Goal: Transaction & Acquisition: Register for event/course

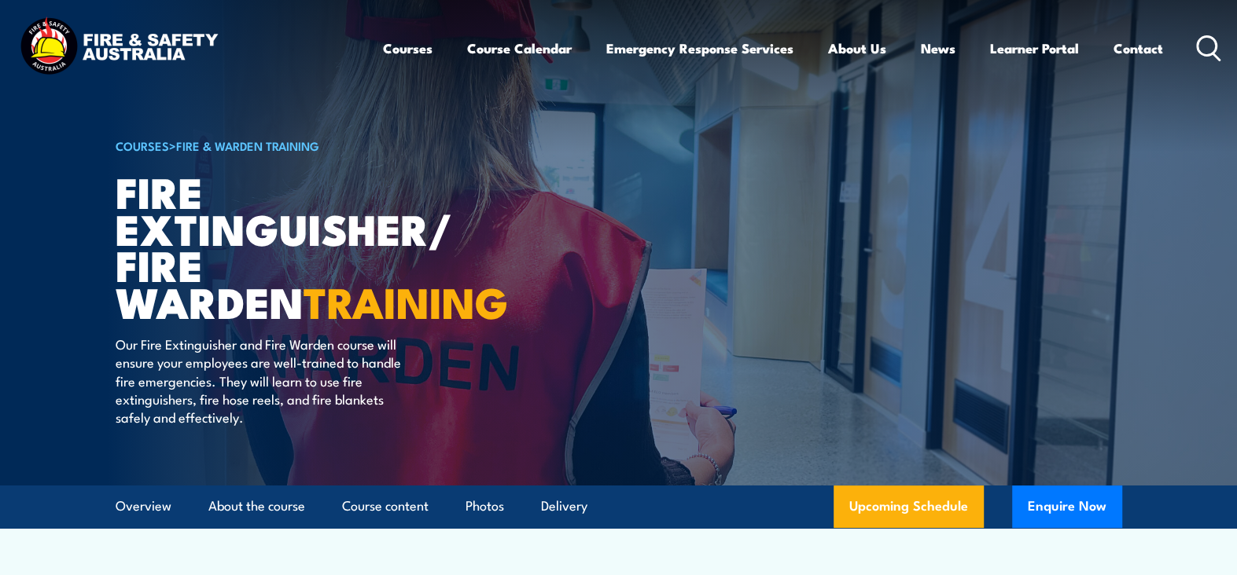
click at [497, 49] on link "Course Calendar" at bounding box center [519, 49] width 105 height 42
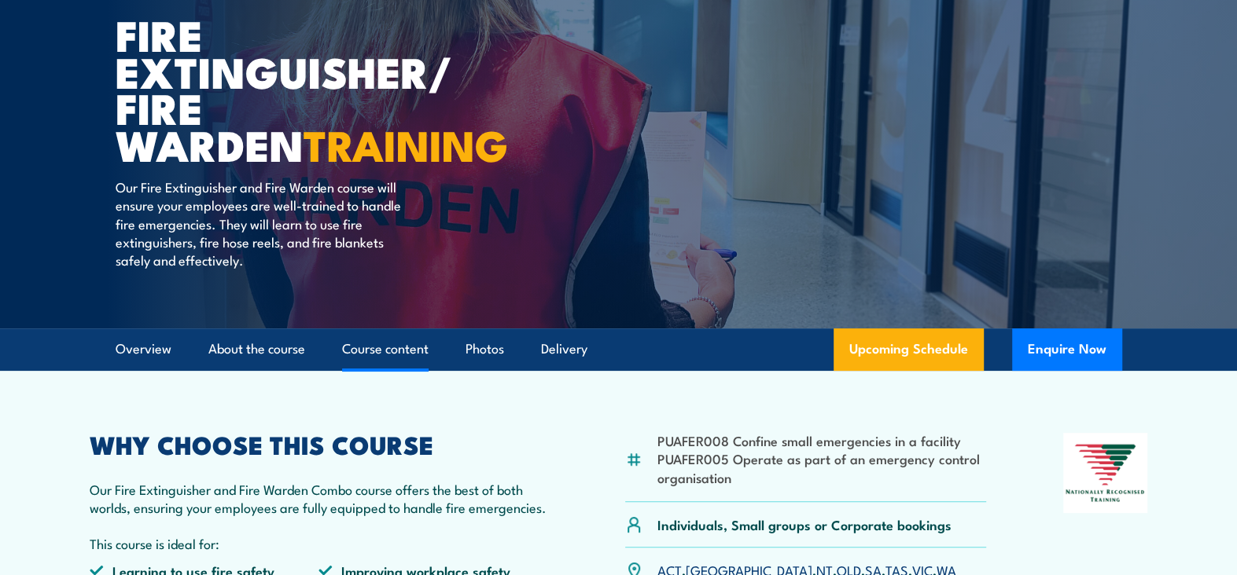
scroll to position [167, 0]
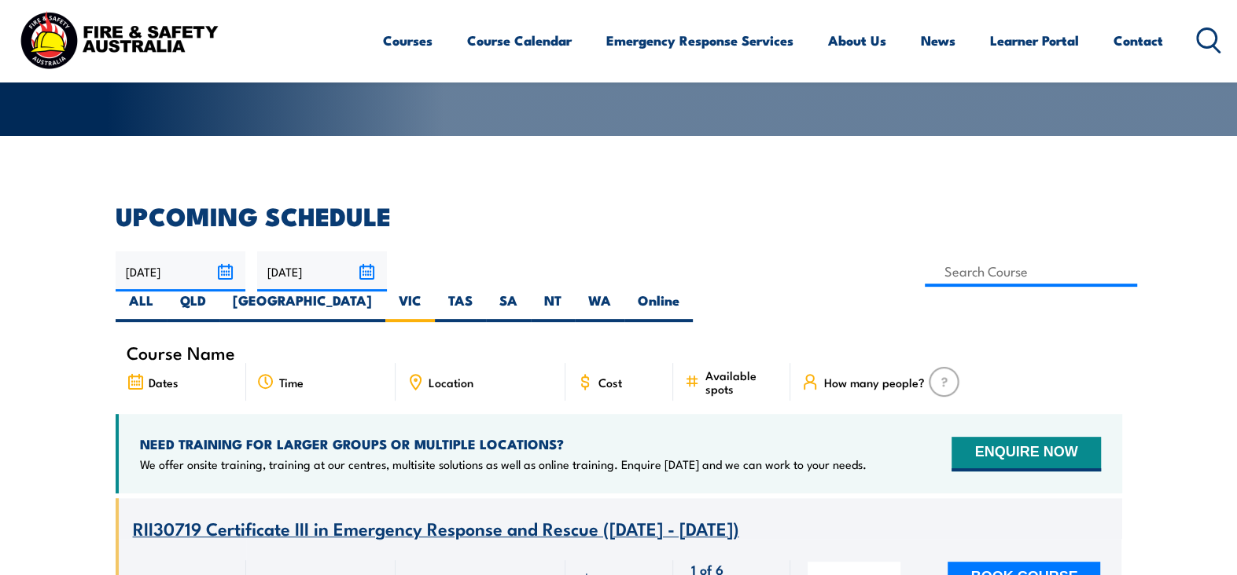
scroll to position [314, 0]
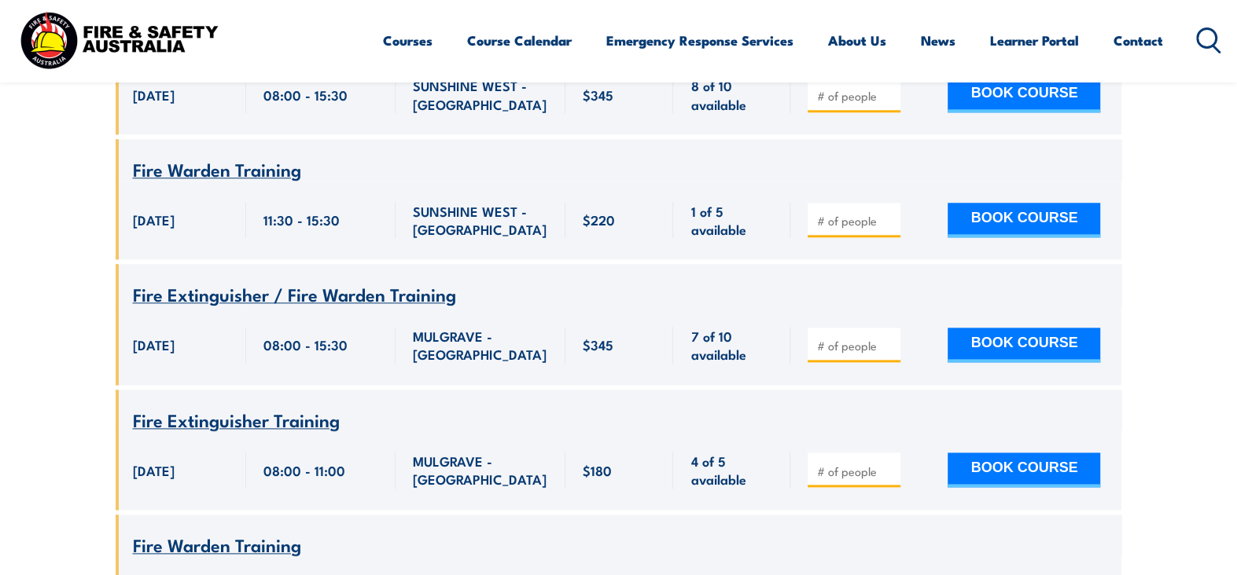
scroll to position [1305, 0]
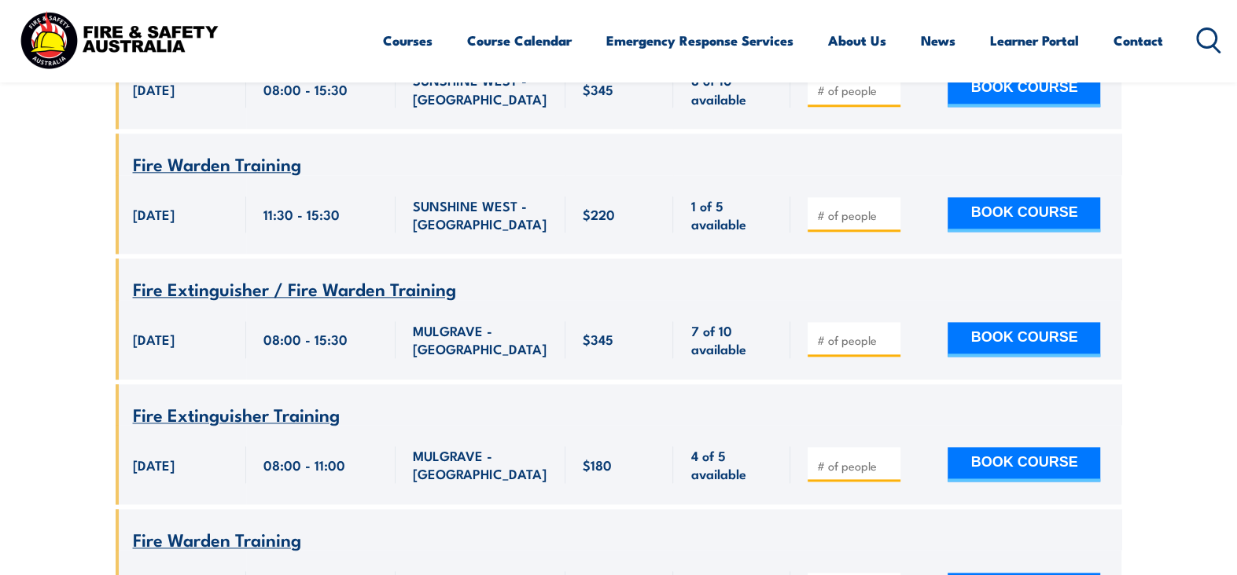
click at [192, 275] on span "Fire Extinguisher / Fire Warden Training" at bounding box center [294, 288] width 323 height 27
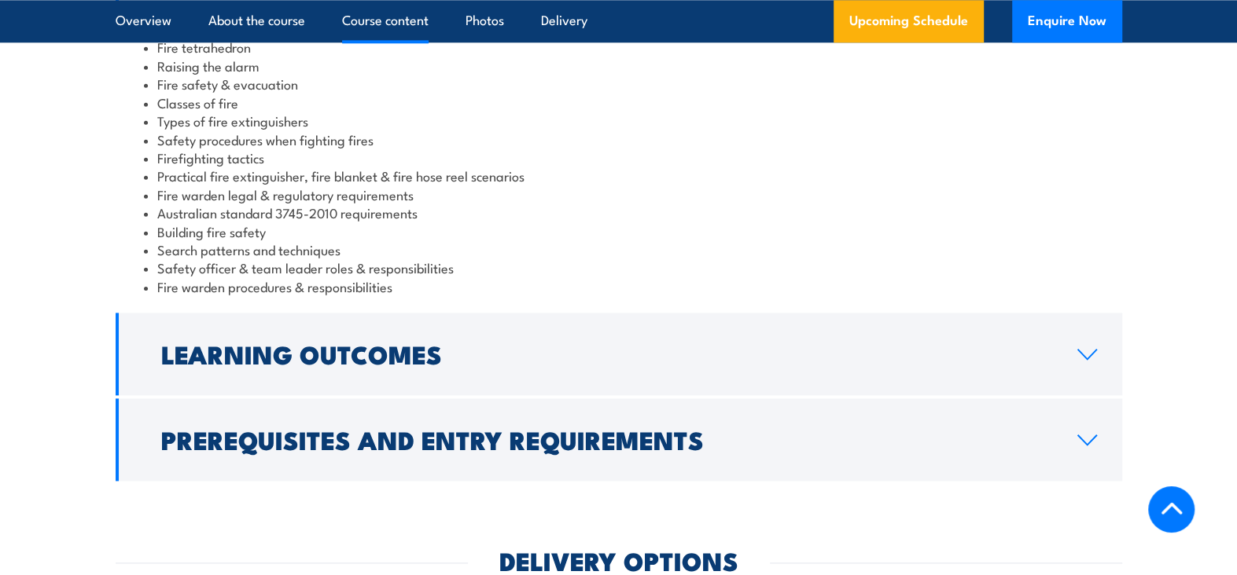
scroll to position [1415, 0]
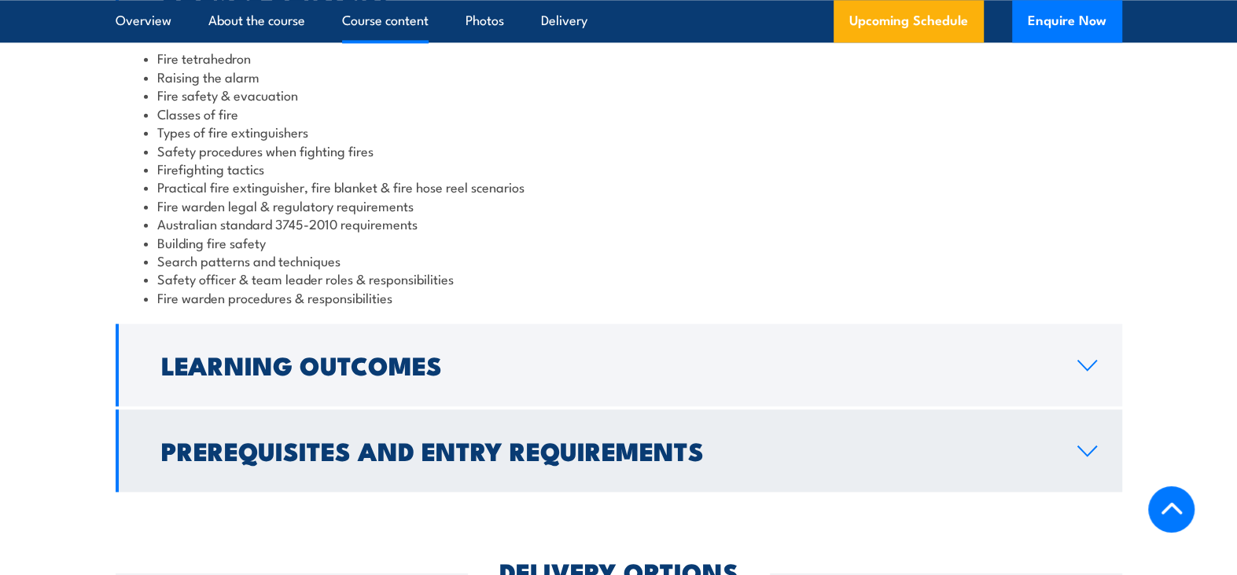
click at [1084, 446] on icon at bounding box center [1086, 451] width 21 height 13
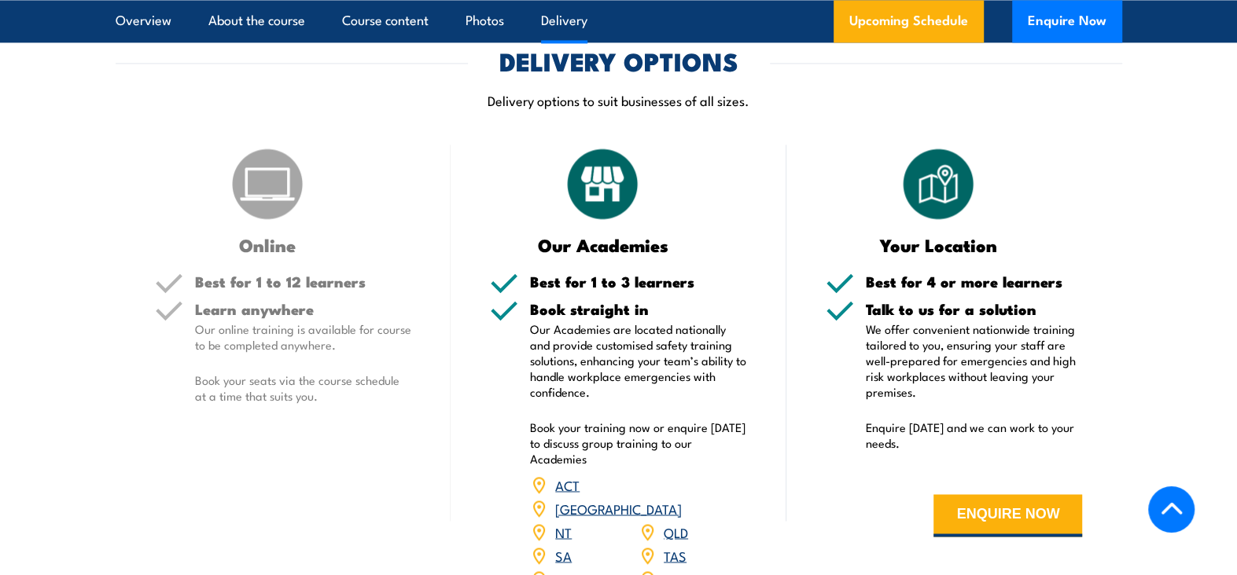
scroll to position [1808, 0]
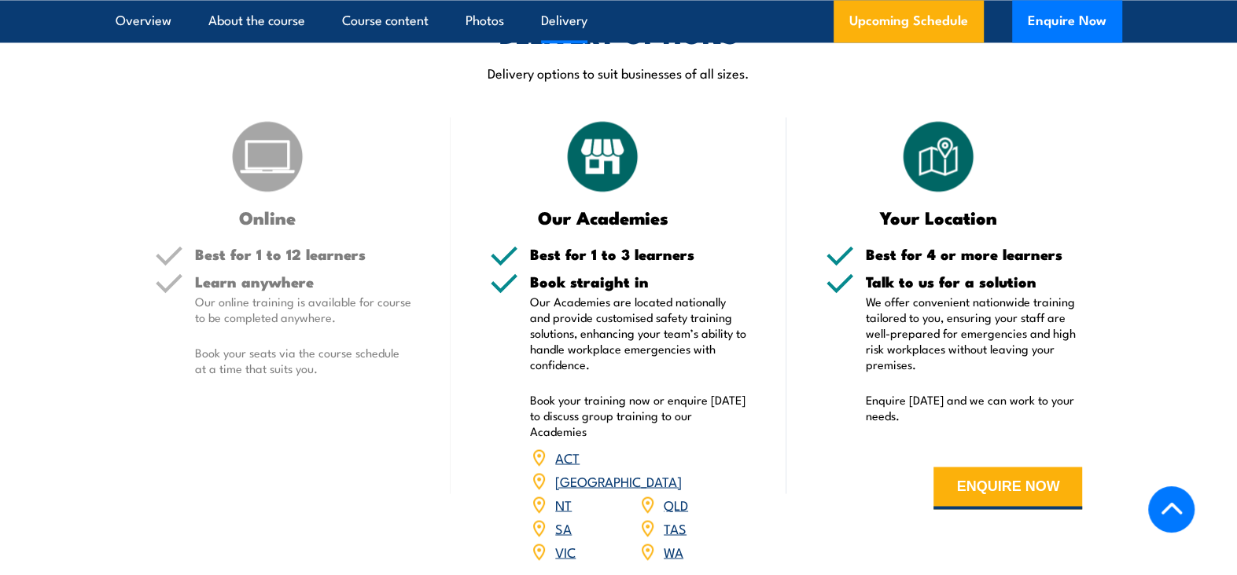
click at [561, 542] on link "VIC" at bounding box center [565, 551] width 20 height 19
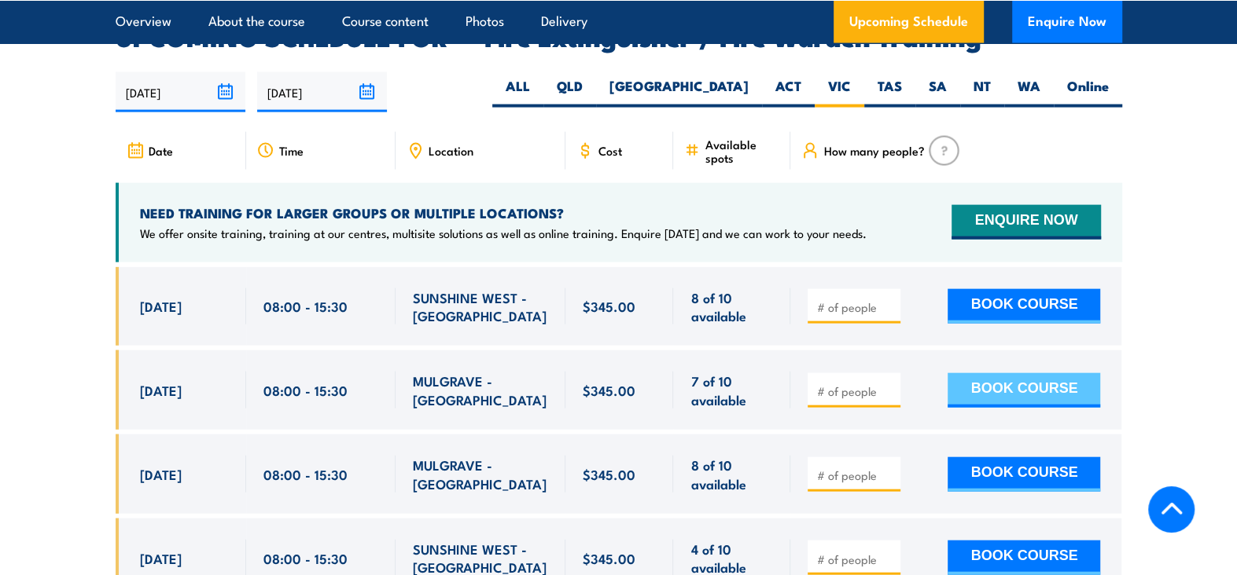
click at [1059, 373] on button "BOOK COURSE" at bounding box center [1023, 390] width 153 height 35
type input "2"
click at [982, 373] on button "BOOK COURSE" at bounding box center [1023, 390] width 153 height 35
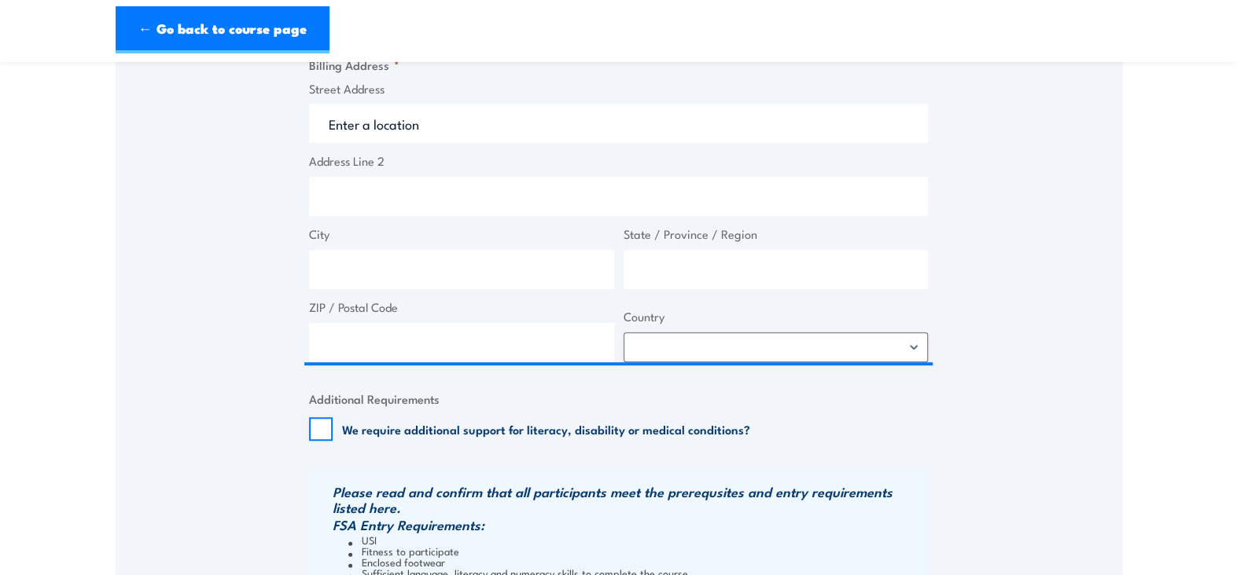
scroll to position [865, 0]
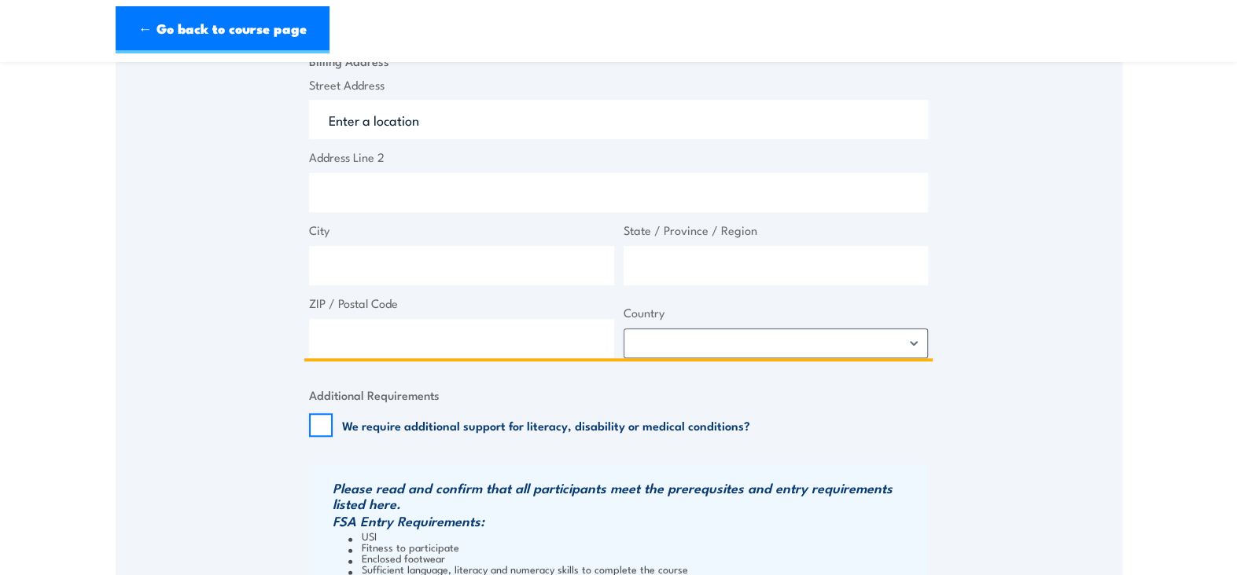
click at [395, 115] on input "Street Address" at bounding box center [618, 119] width 619 height 39
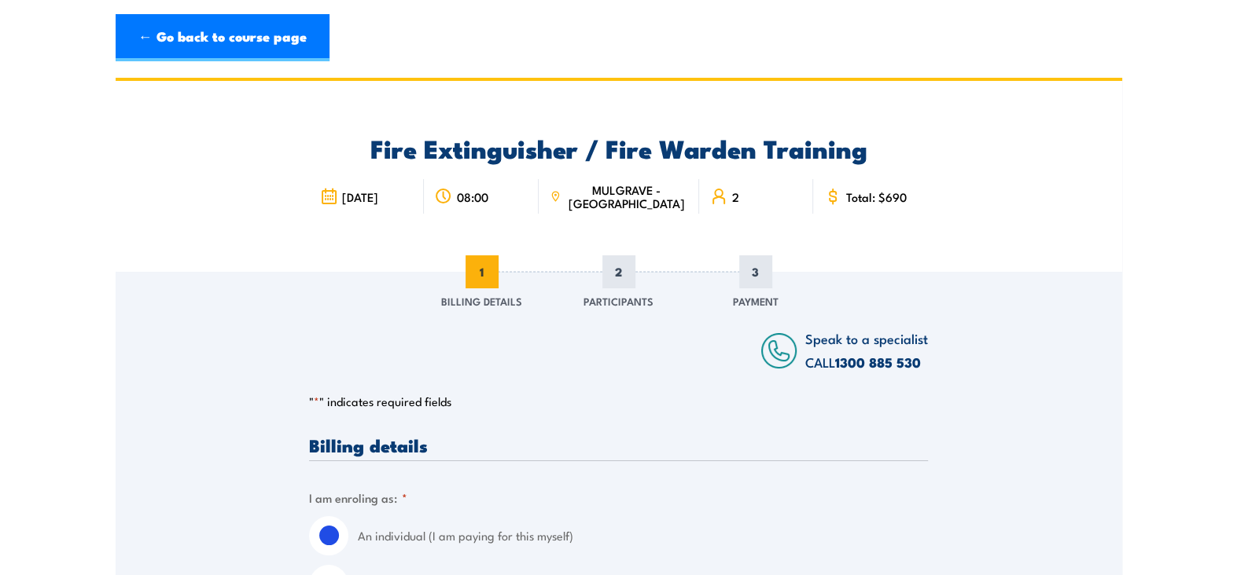
scroll to position [0, 0]
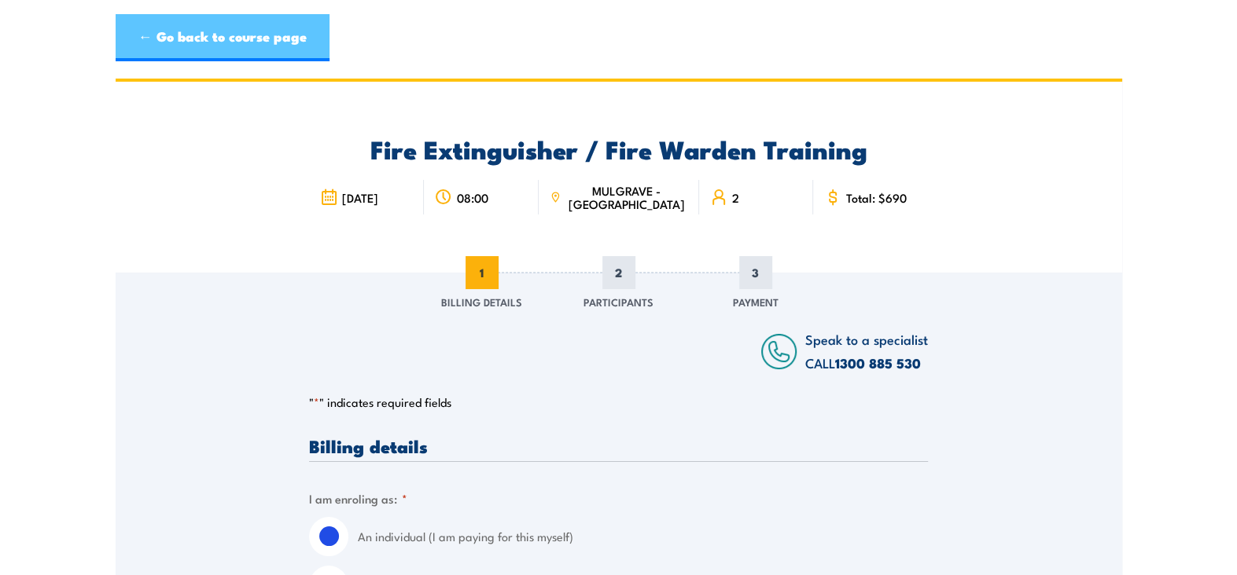
click at [186, 38] on link "← Go back to course page" at bounding box center [223, 37] width 214 height 47
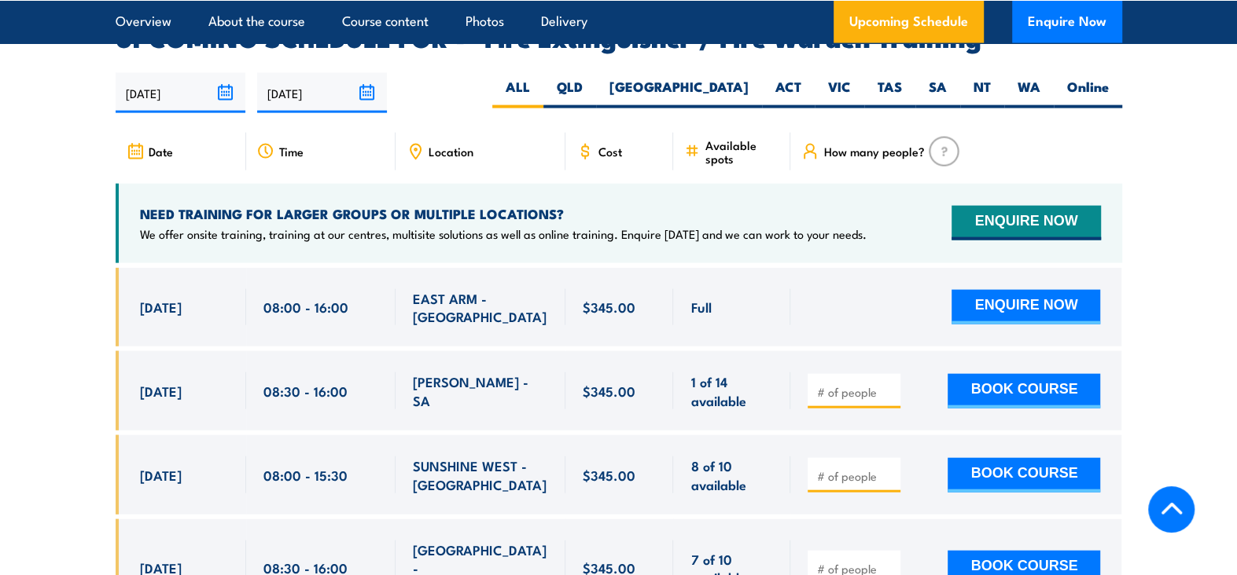
scroll to position [2580, 0]
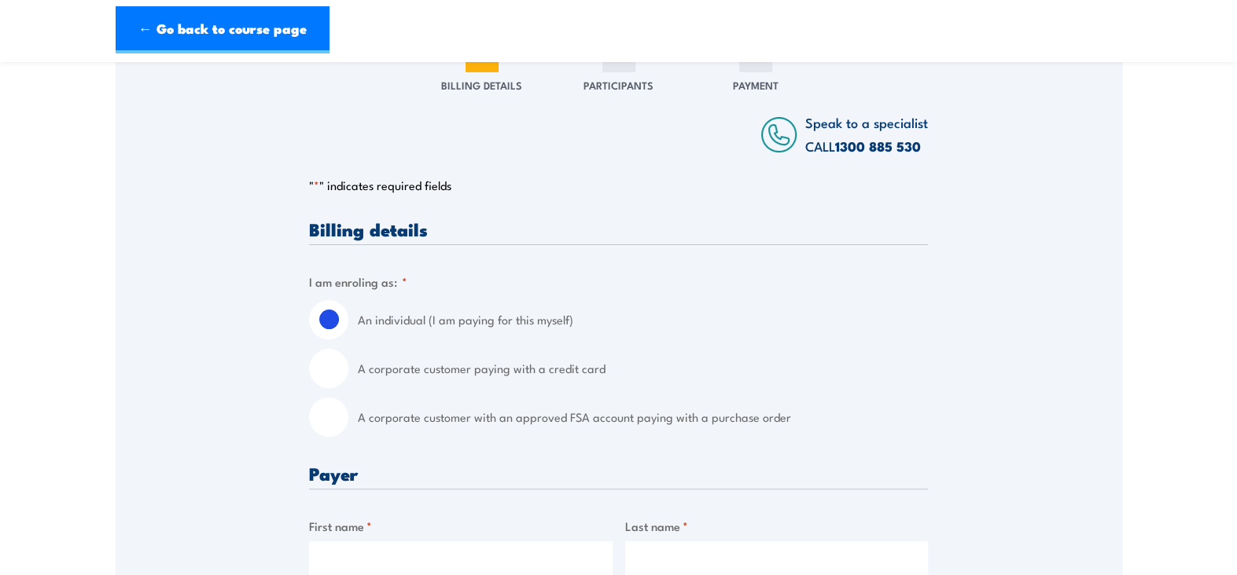
scroll to position [79, 0]
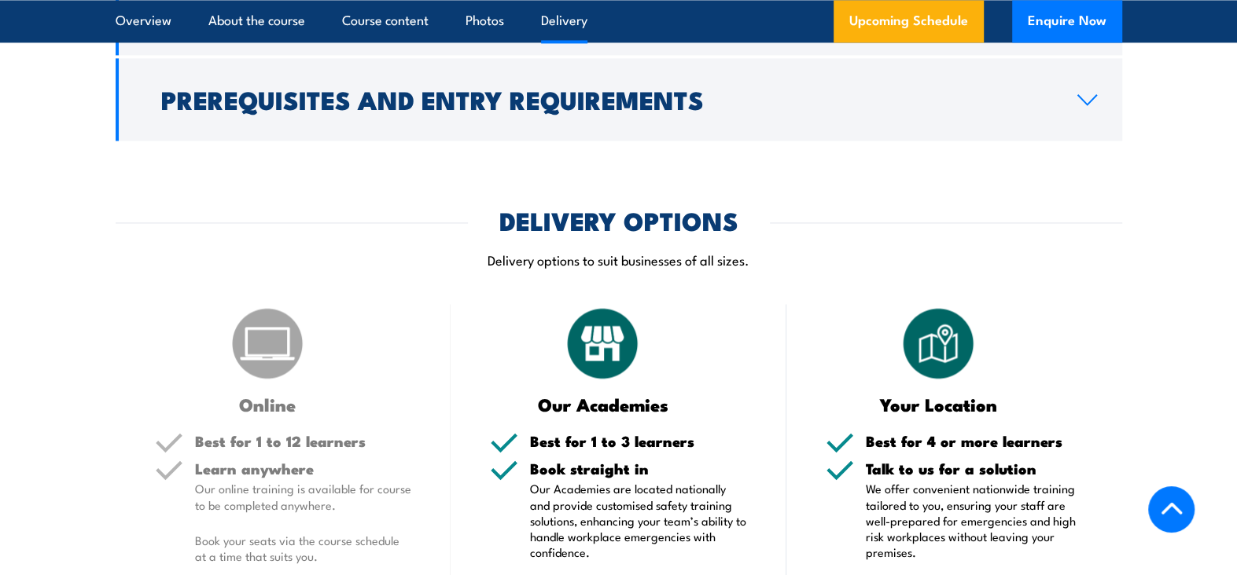
scroll to position [1794, 0]
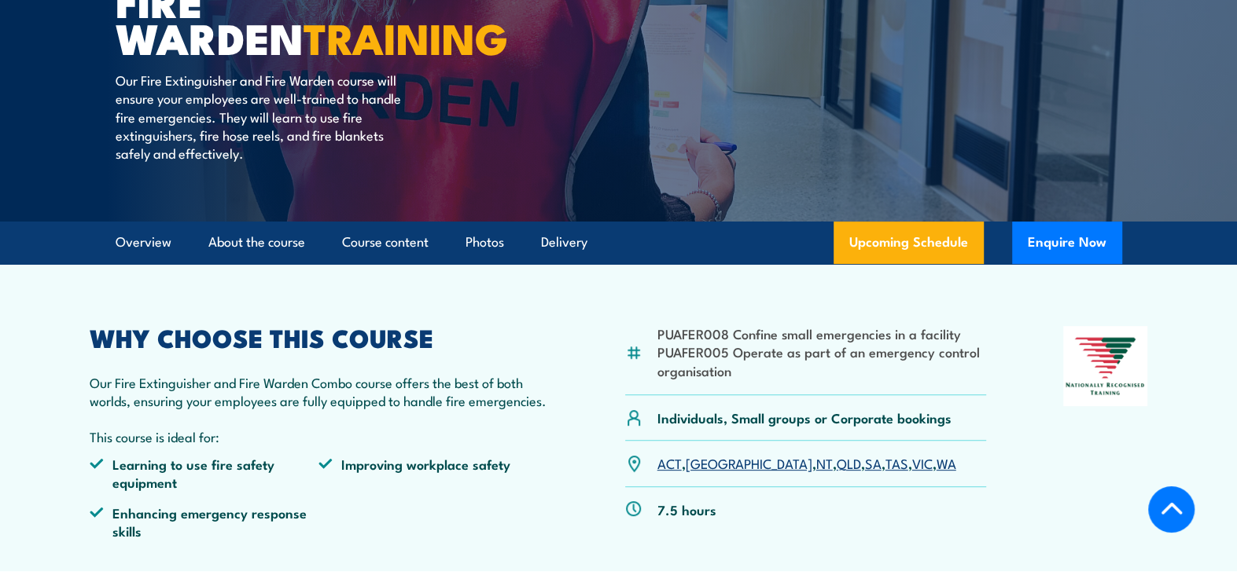
scroll to position [325, 0]
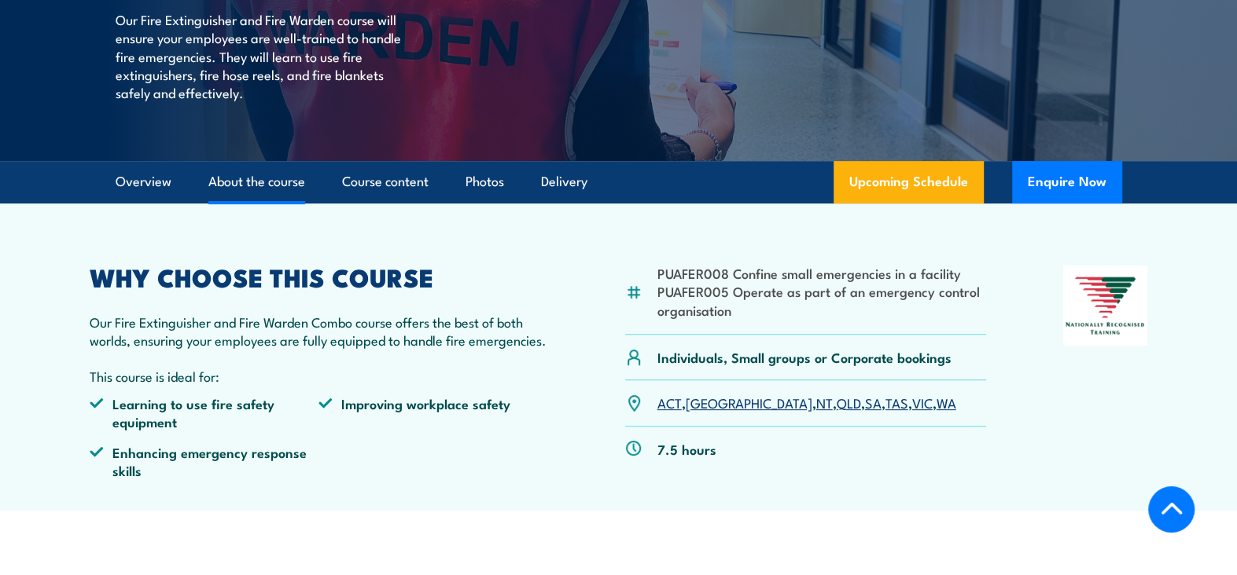
click at [254, 181] on link "About the course" at bounding box center [256, 182] width 97 height 42
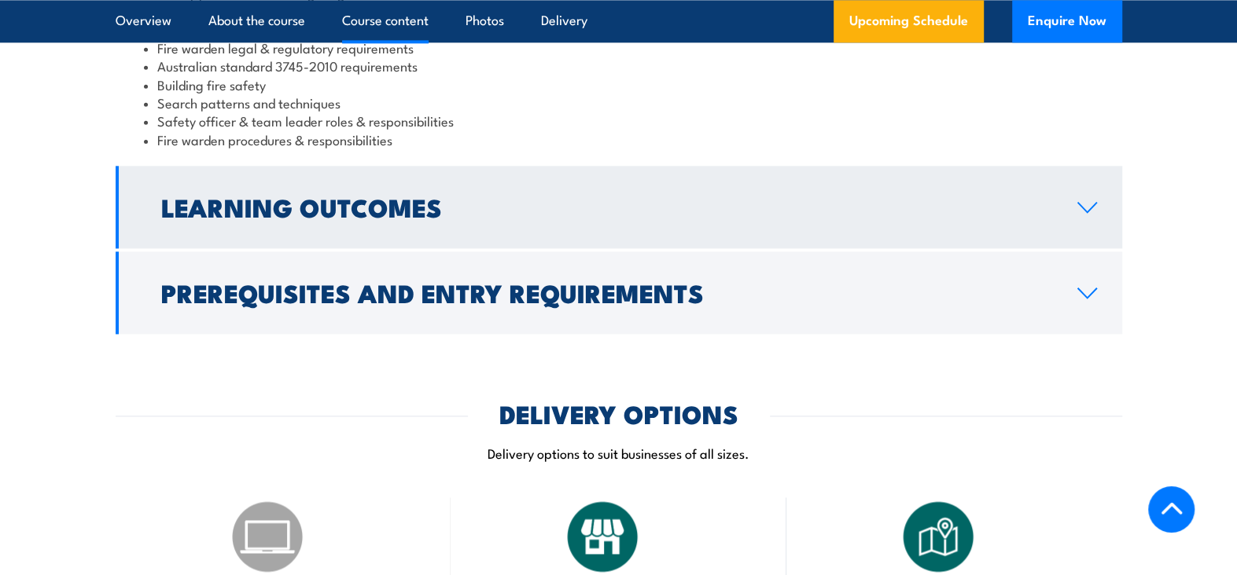
scroll to position [1590, 0]
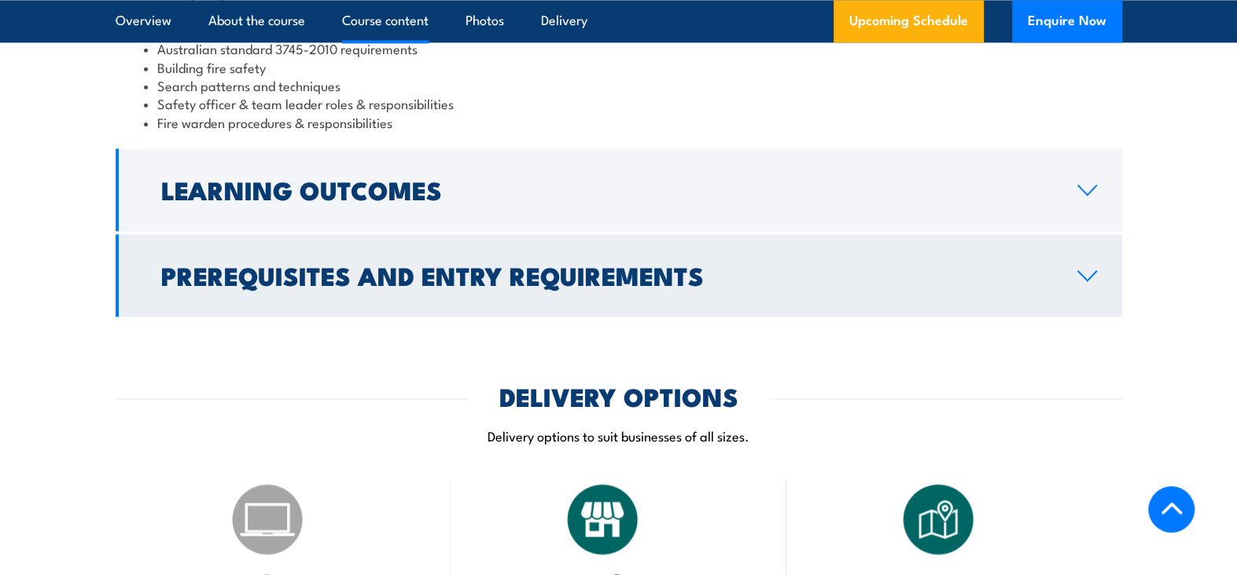
click at [1081, 270] on icon at bounding box center [1086, 276] width 21 height 13
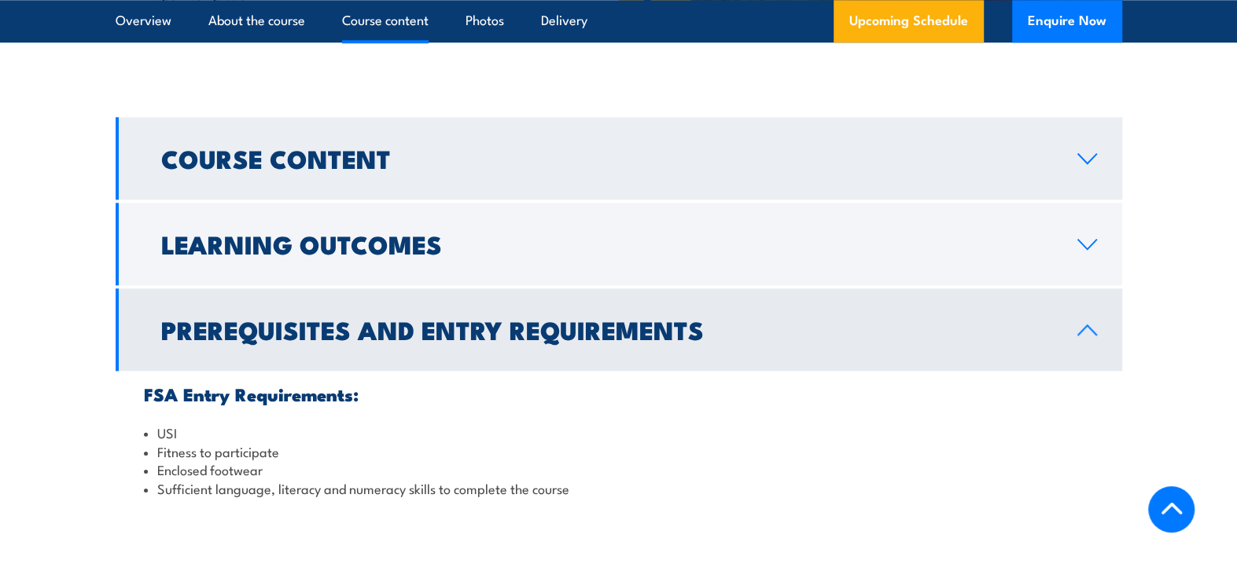
scroll to position [1222, 0]
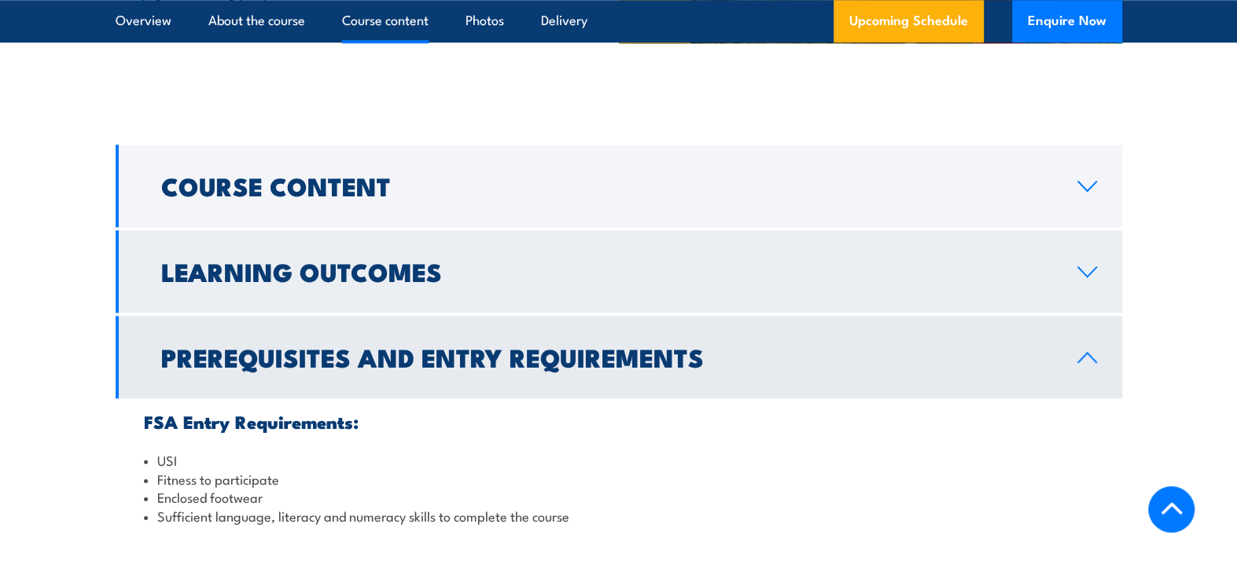
click at [1084, 271] on icon at bounding box center [1086, 272] width 21 height 13
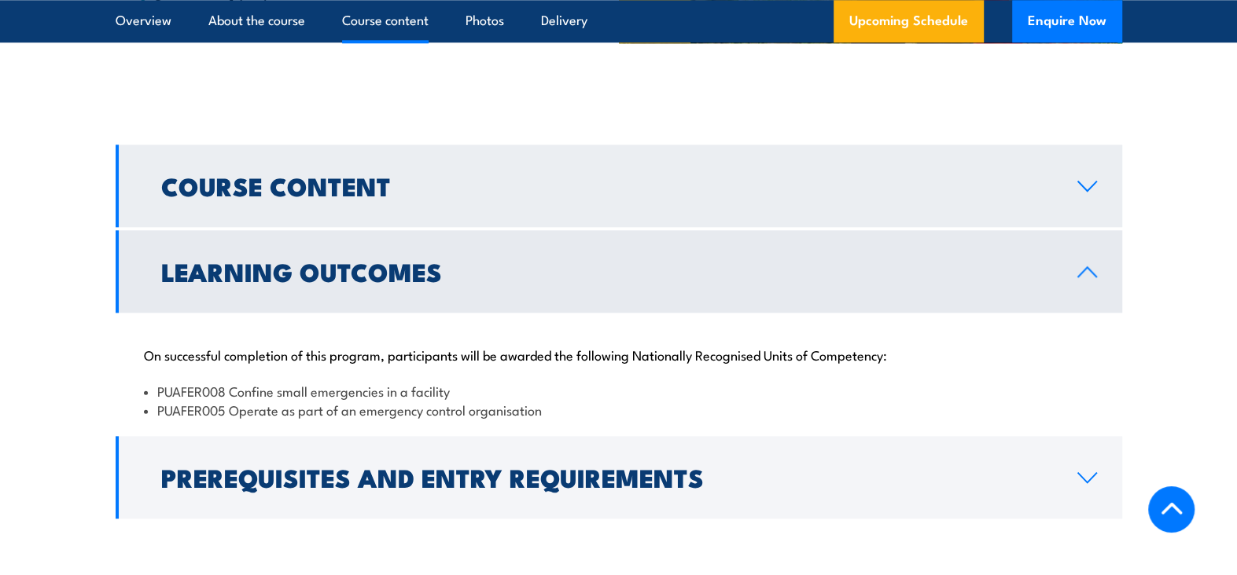
click at [1082, 180] on icon at bounding box center [1086, 186] width 21 height 13
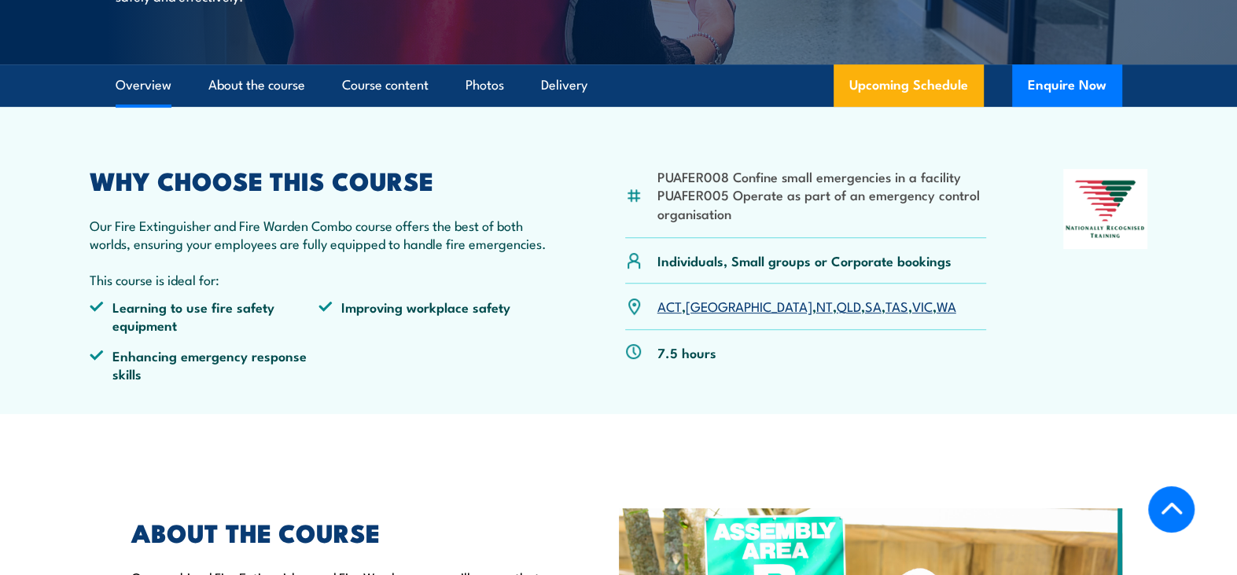
scroll to position [411, 0]
